Goal: Transaction & Acquisition: Subscribe to service/newsletter

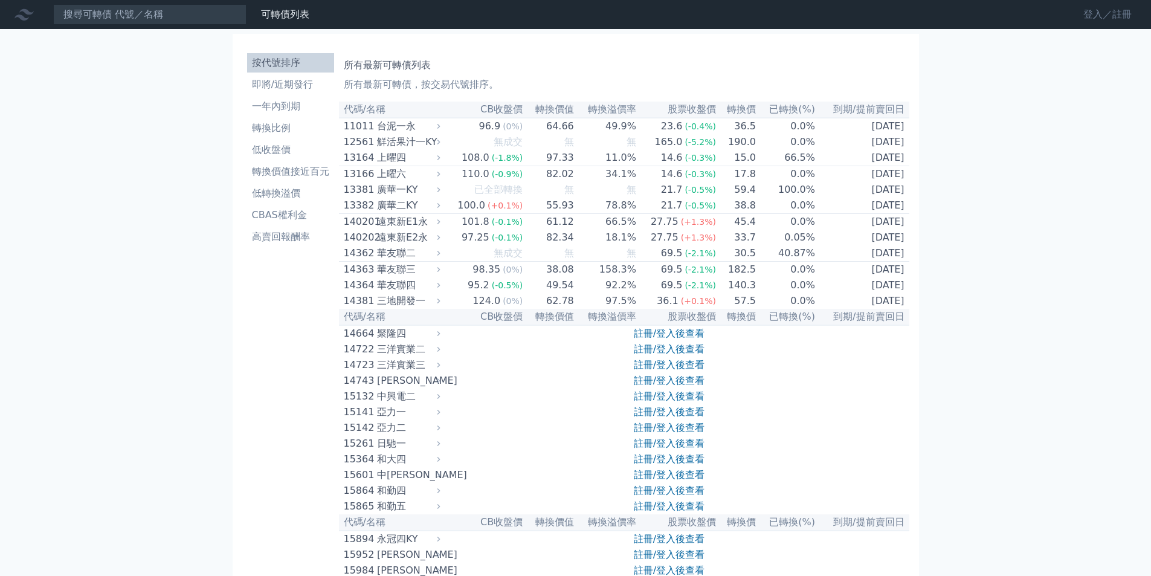
click at [1086, 16] on link "登入／註冊" at bounding box center [1108, 14] width 68 height 19
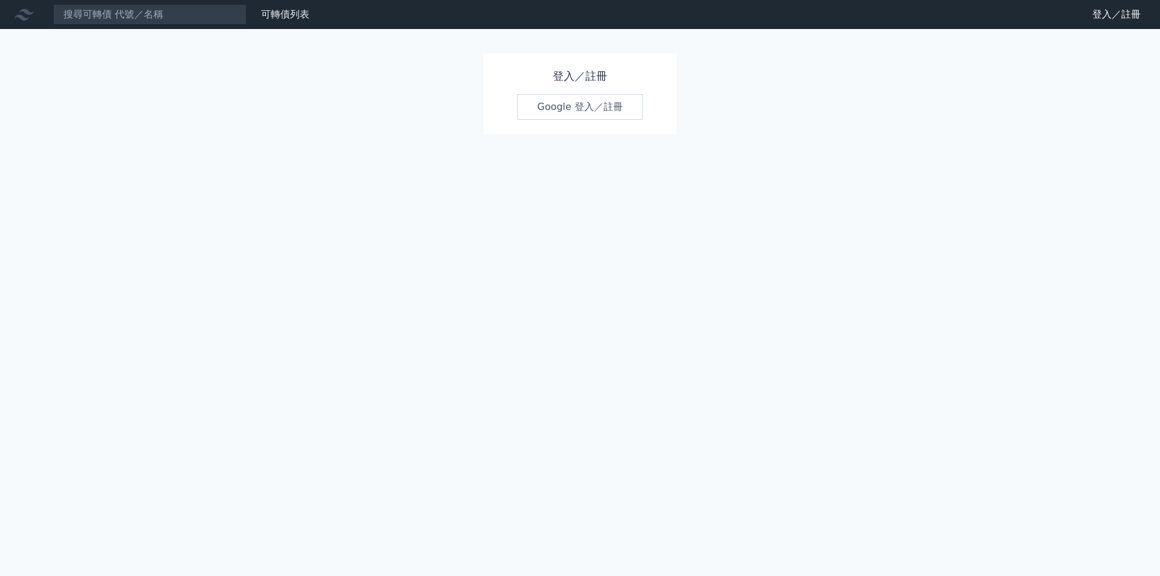
click at [552, 106] on link "Google 登入／註冊" at bounding box center [580, 106] width 126 height 25
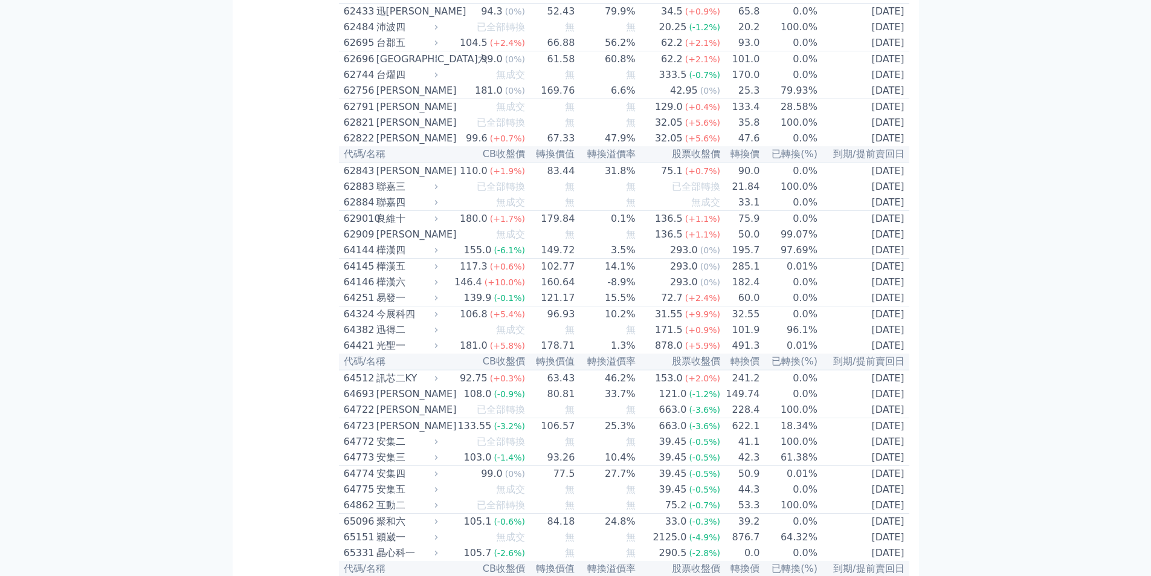
scroll to position [4956, 0]
